Goal: Go to known website: Access a specific website the user already knows

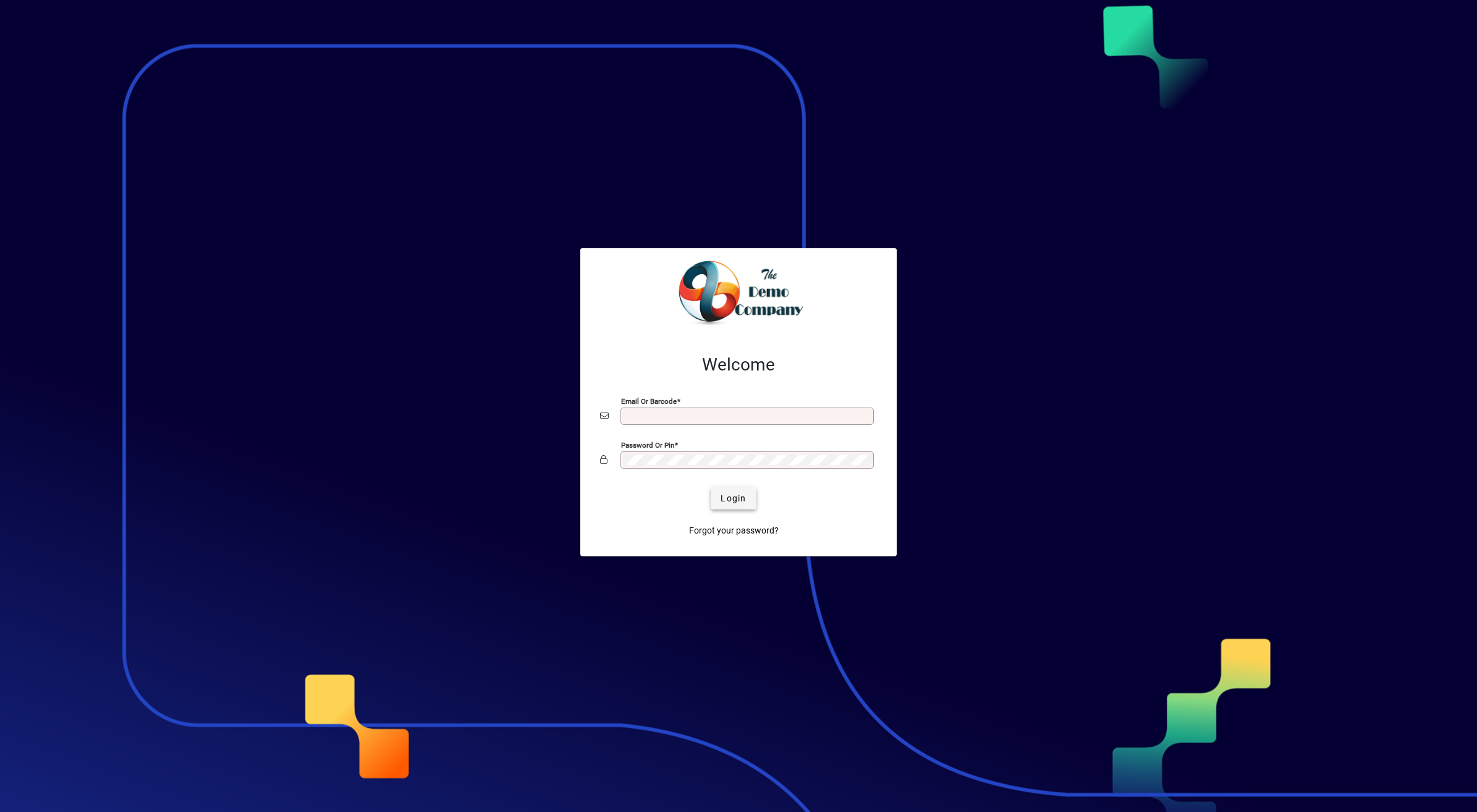
type input "**********"
click at [737, 504] on span "Login" at bounding box center [733, 499] width 26 height 13
